Goal: Information Seeking & Learning: Learn about a topic

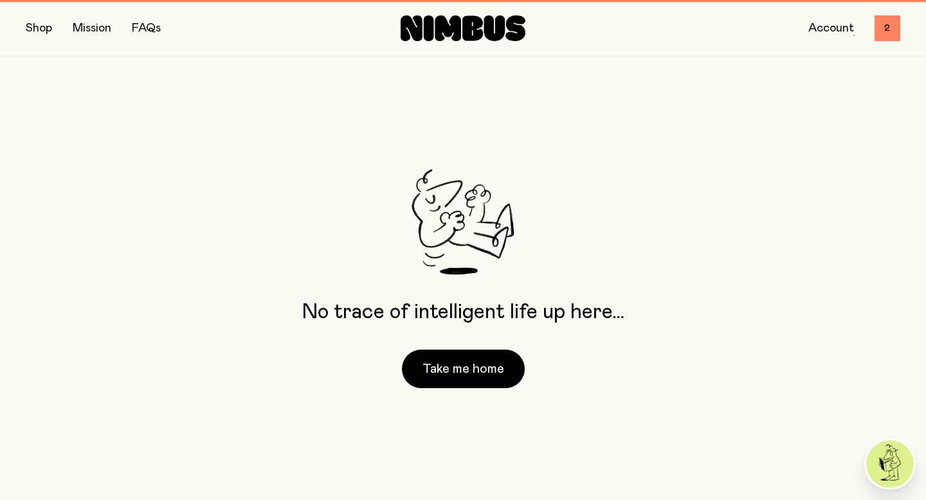
click at [27, 28] on button "button" at bounding box center [39, 28] width 26 height 18
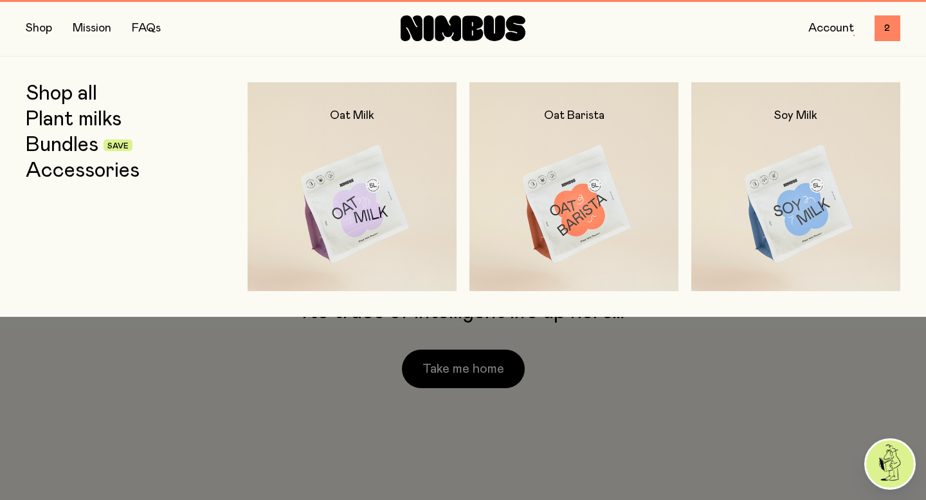
click at [73, 98] on link "Shop all" at bounding box center [61, 93] width 71 height 23
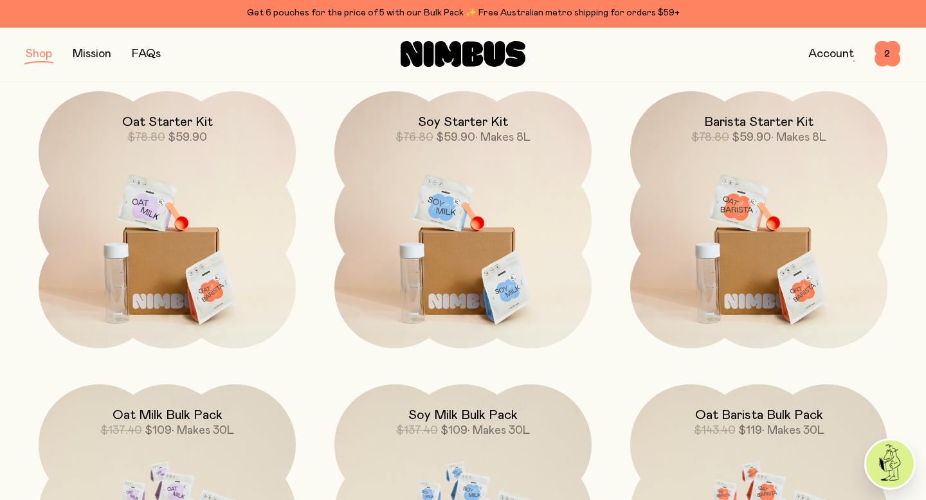
scroll to position [924, 0]
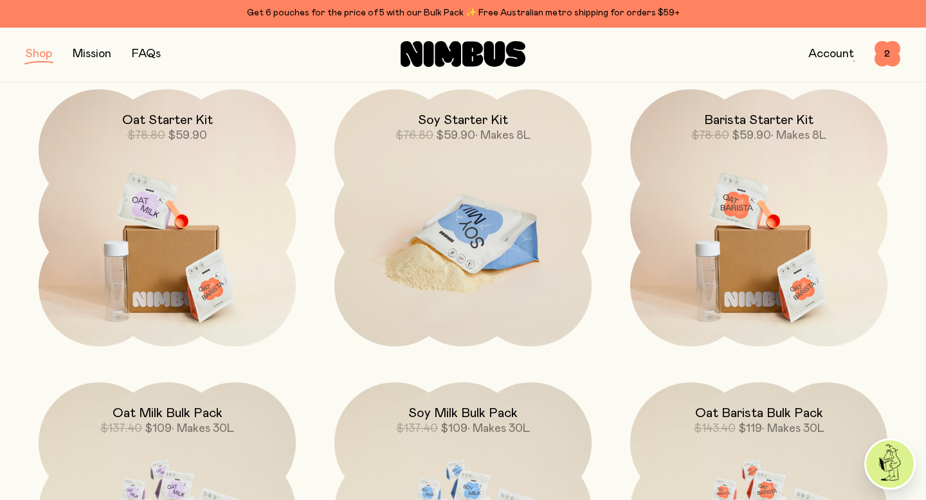
click at [453, 269] on img at bounding box center [462, 240] width 257 height 302
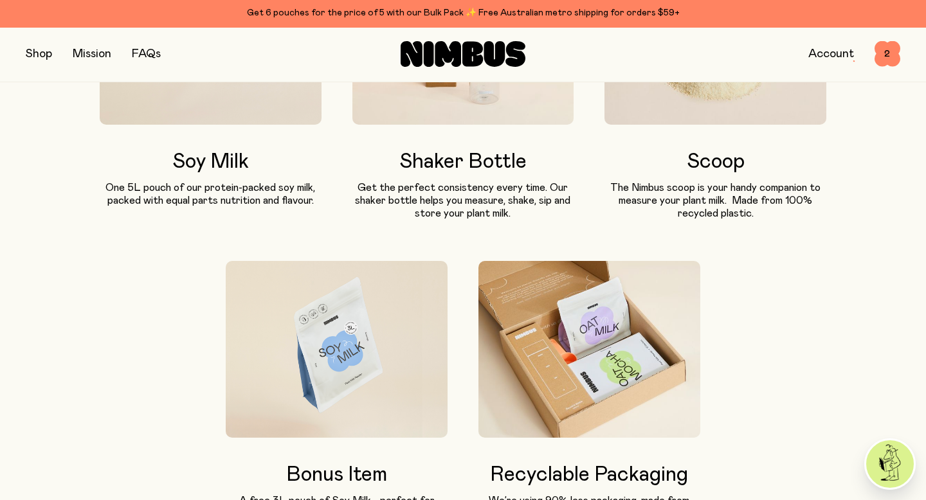
scroll to position [779, 0]
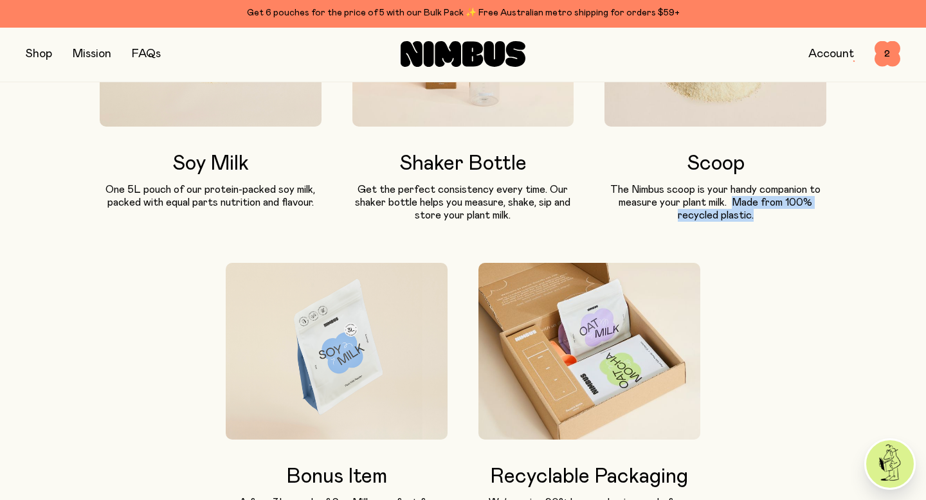
drag, startPoint x: 759, startPoint y: 218, endPoint x: 736, endPoint y: 201, distance: 28.6
click at [736, 201] on p "The Nimbus scoop is your handy companion to measure your plant milk.  Made from…" at bounding box center [716, 202] width 222 height 39
copy p "Made from 100% recycled plastic."
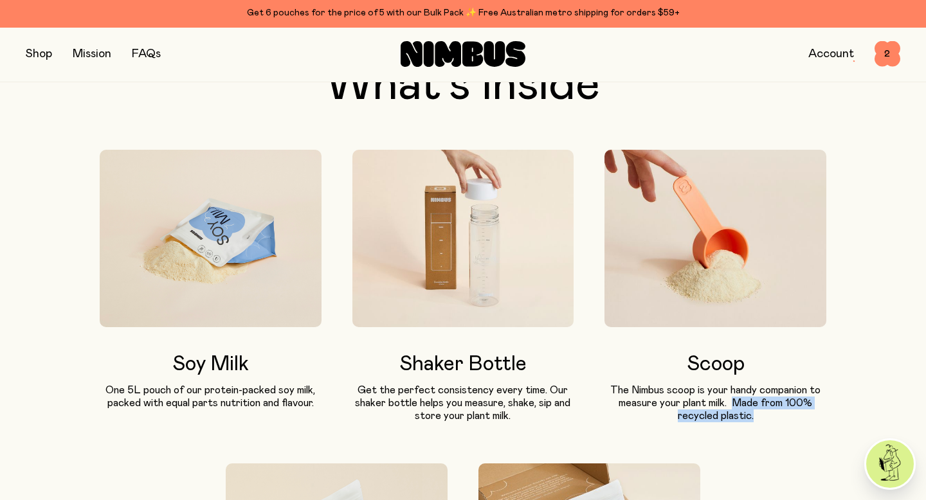
scroll to position [0, 0]
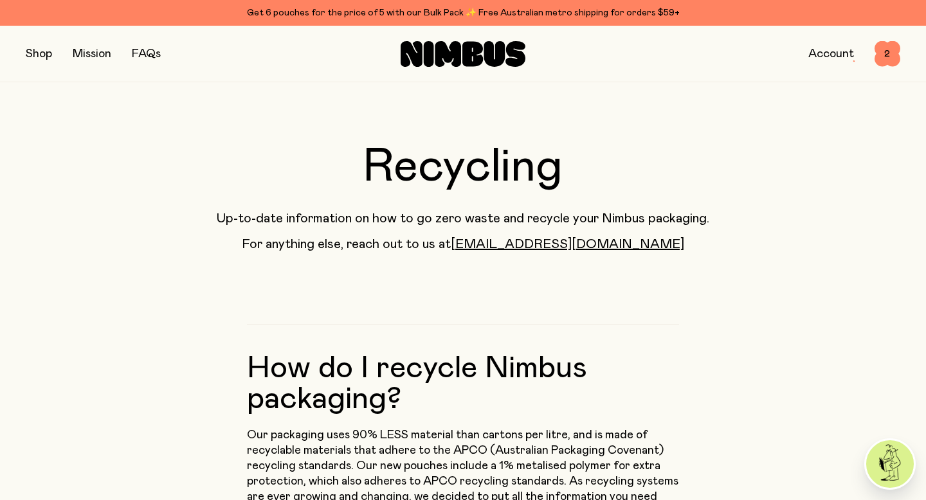
click at [52, 48] on button "button" at bounding box center [39, 54] width 26 height 18
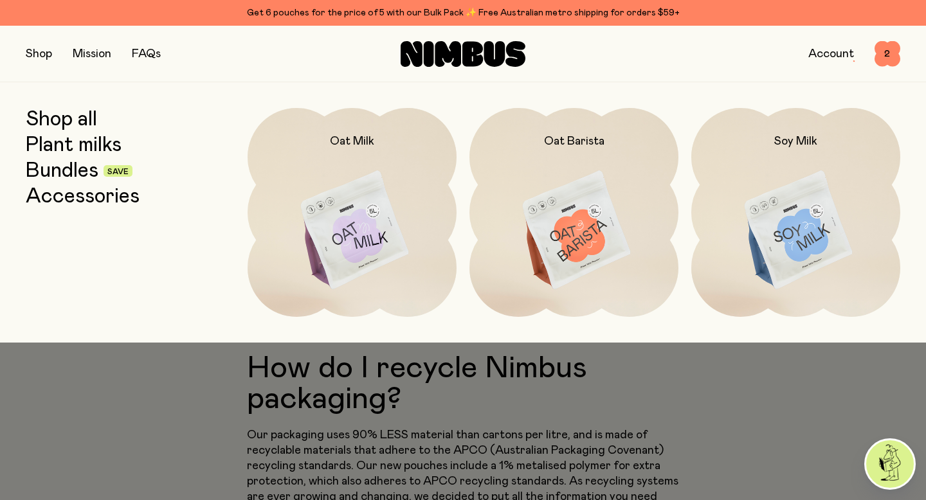
click at [75, 145] on link "Plant milks" at bounding box center [74, 145] width 96 height 23
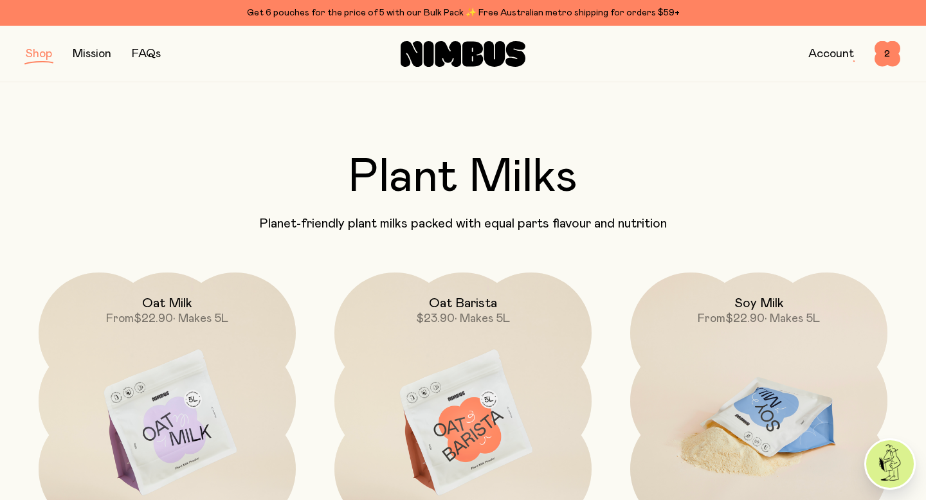
click at [681, 372] on img at bounding box center [758, 424] width 257 height 302
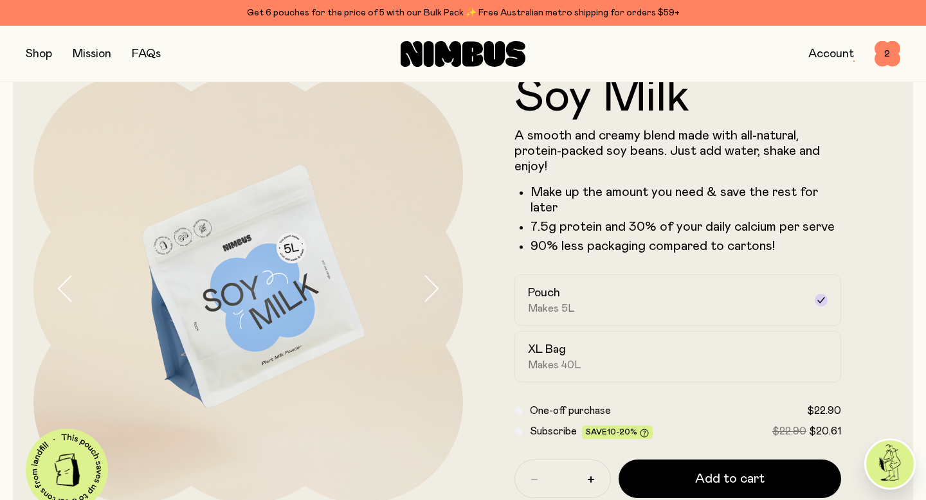
scroll to position [37, 0]
